Goal: Transaction & Acquisition: Purchase product/service

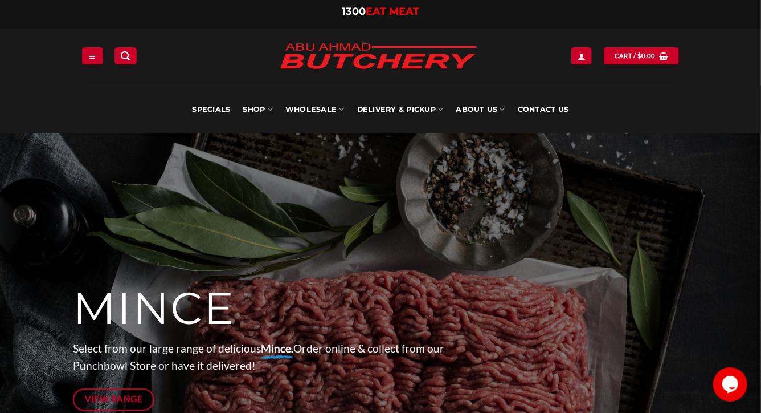
click at [376, 14] on span "EAT MEAT" at bounding box center [393, 11] width 54 height 13
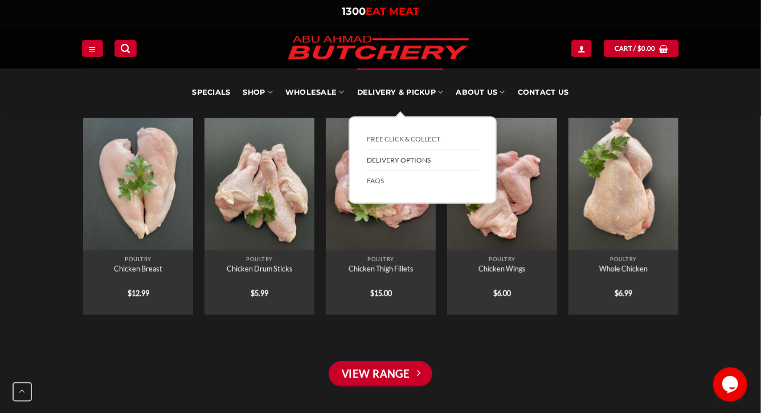
scroll to position [2418, 0]
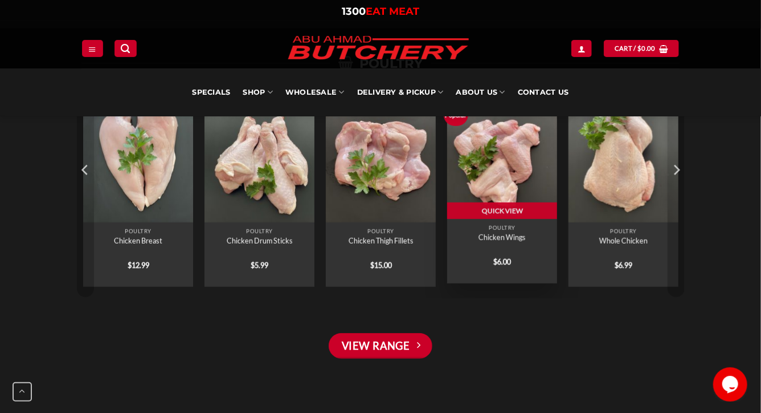
click at [549, 217] on img "Chicken Wings" at bounding box center [502, 153] width 110 height 132
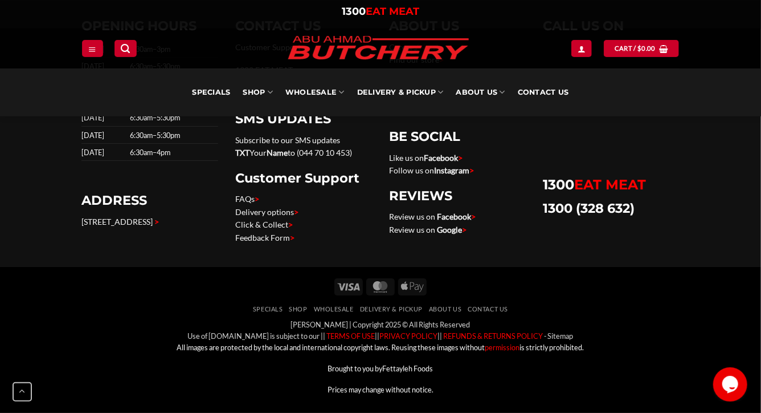
scroll to position [4095, 0]
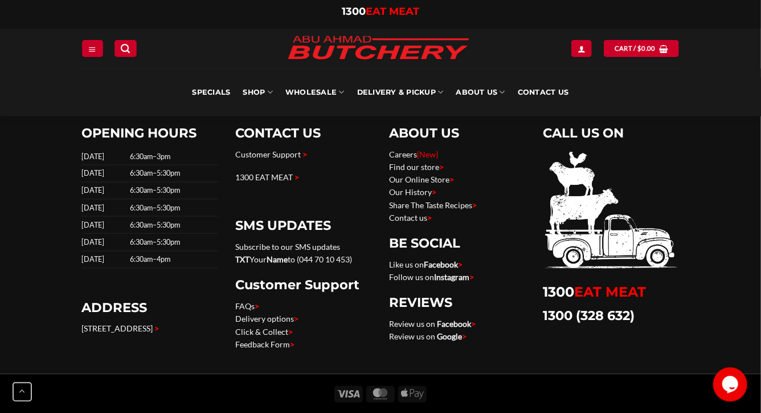
scroll to position [870, 0]
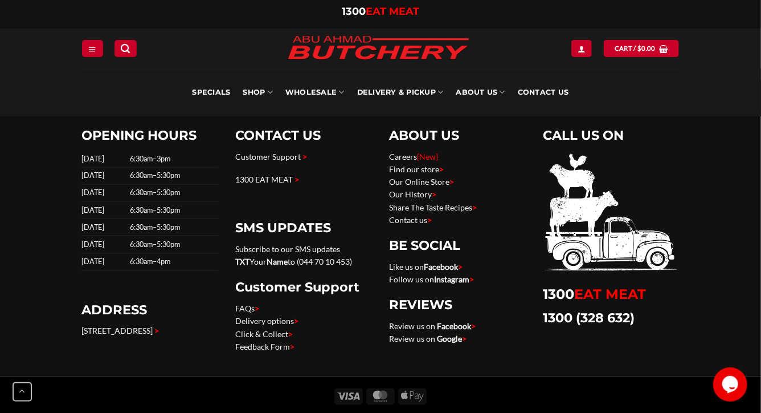
click at [299, 185] on span ">" at bounding box center [297, 180] width 5 height 10
click at [293, 185] on link "1300 EAT MEAT" at bounding box center [264, 180] width 58 height 10
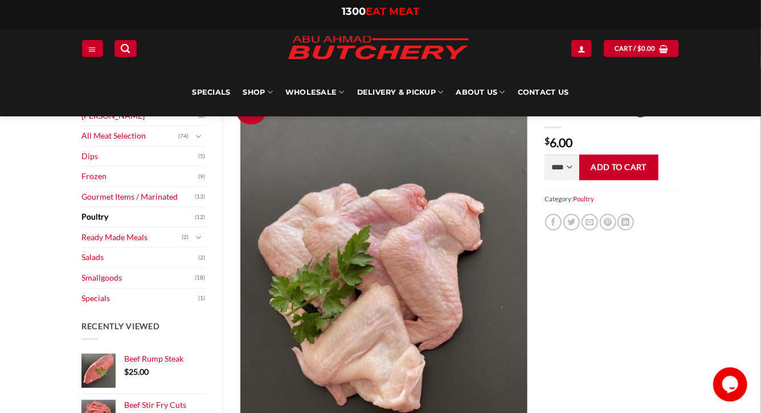
scroll to position [0, 0]
